Goal: Information Seeking & Learning: Learn about a topic

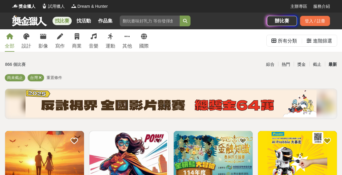
click at [336, 67] on div "最新" at bounding box center [333, 64] width 16 height 10
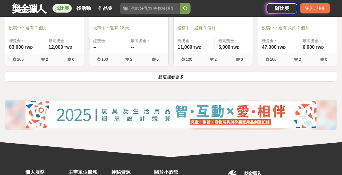
scroll to position [816, 0]
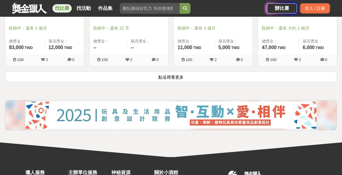
click at [171, 78] on button "點這裡看更多" at bounding box center [171, 77] width 332 height 10
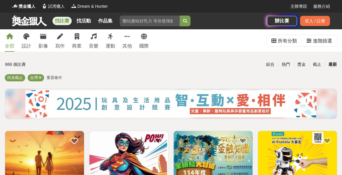
click at [331, 62] on div "最新" at bounding box center [333, 64] width 16 height 10
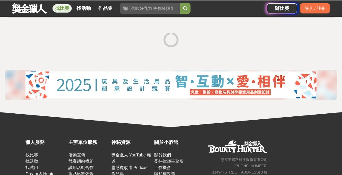
scroll to position [65, 0]
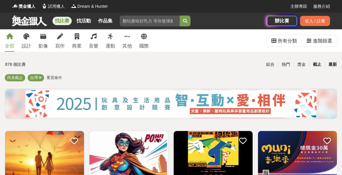
click at [313, 64] on div "截止" at bounding box center [317, 64] width 16 height 10
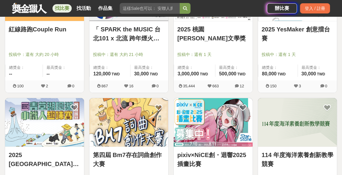
scroll to position [696, 0]
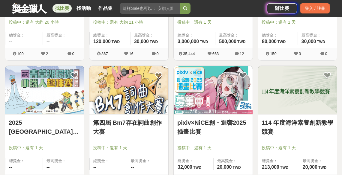
click at [276, 82] on img at bounding box center [297, 90] width 79 height 49
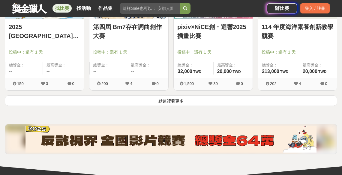
scroll to position [792, 0]
click at [113, 96] on button "點這裡看更多" at bounding box center [171, 101] width 332 height 10
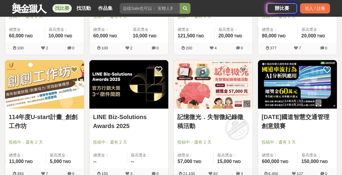
scroll to position [1151, 0]
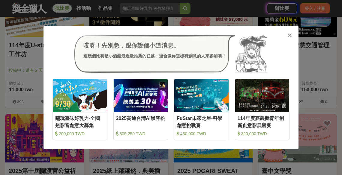
click at [289, 35] on icon at bounding box center [289, 35] width 4 height 6
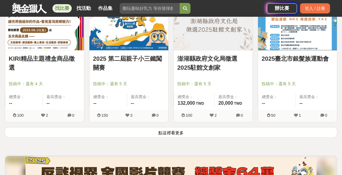
scroll to position [1526, 0]
